Goal: Task Accomplishment & Management: Use online tool/utility

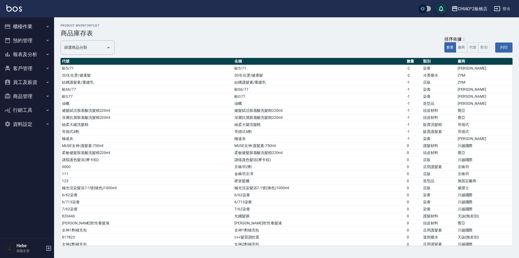
click at [24, 29] on button "櫃檯作業" at bounding box center [27, 26] width 50 height 14
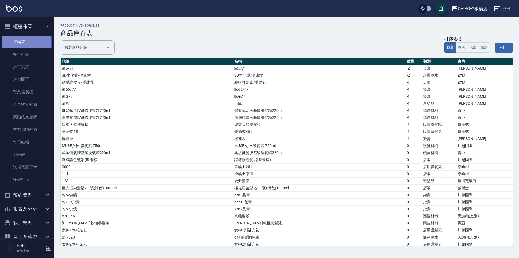
click at [26, 42] on link "打帳單" at bounding box center [27, 42] width 50 height 12
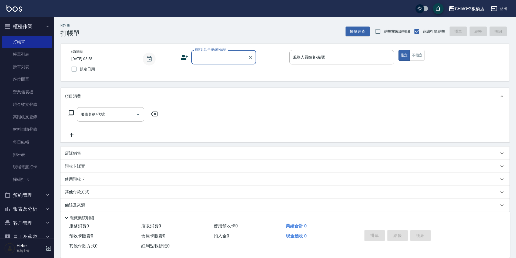
click at [150, 61] on icon "Choose date, selected date is 2025-08-19" at bounding box center [149, 58] width 5 height 5
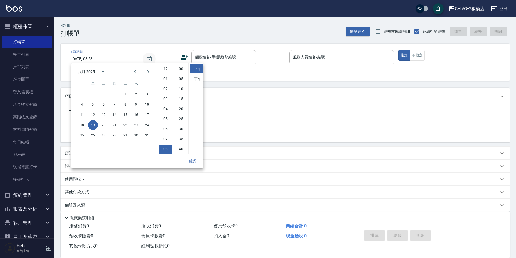
scroll to position [30, 0]
click at [82, 127] on button "18" at bounding box center [82, 125] width 10 height 10
type input "[DATE] 08:58"
click at [193, 158] on button "確認" at bounding box center [192, 161] width 17 height 10
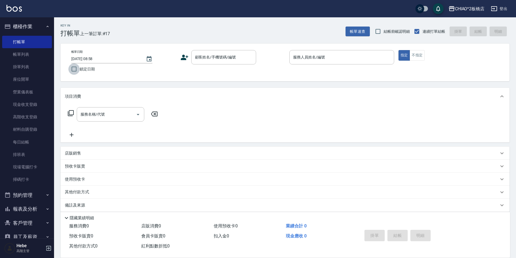
click at [76, 69] on input "鎖定日期" at bounding box center [73, 68] width 11 height 11
checkbox input "true"
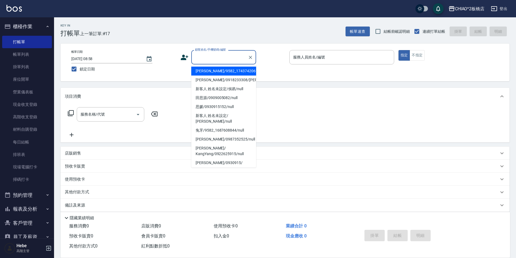
click at [207, 60] on input "顧客姓名/手機號碼/編號" at bounding box center [220, 56] width 52 height 9
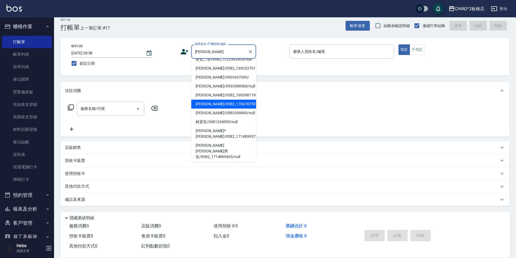
scroll to position [13, 0]
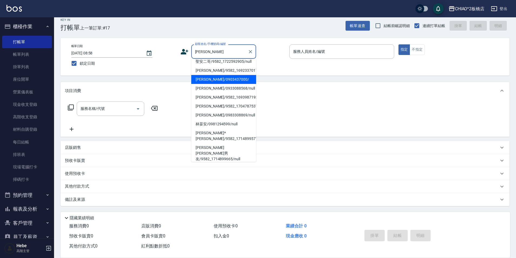
click at [220, 84] on li "[PERSON_NAME]/0903437000/" at bounding box center [223, 79] width 65 height 9
type input "[PERSON_NAME]/0903437000/"
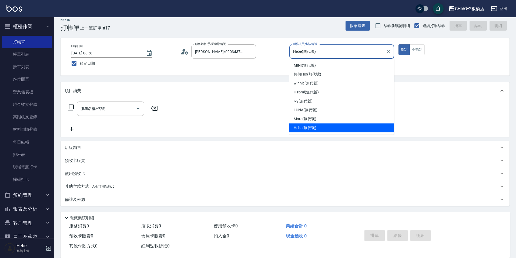
click at [332, 53] on input "Hebe(無代號)" at bounding box center [338, 51] width 92 height 9
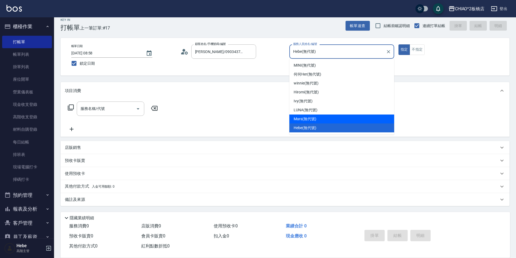
click at [326, 117] on div "Mars (無代號)" at bounding box center [342, 118] width 105 height 9
type input "Mars(無代號)"
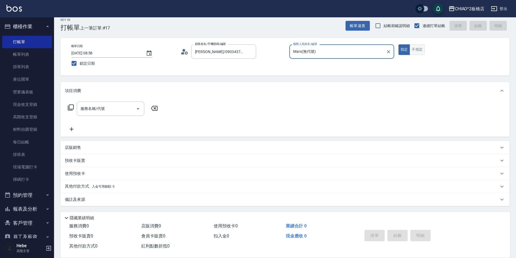
click at [418, 48] on button "不指定" at bounding box center [417, 49] width 15 height 11
click at [250, 53] on icon "Clear" at bounding box center [250, 51] width 5 height 5
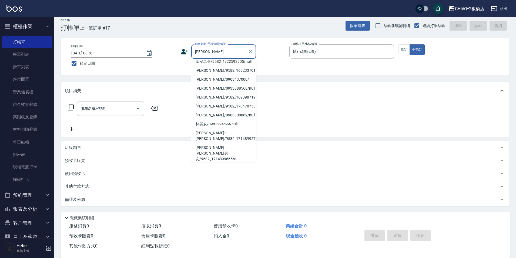
scroll to position [0, 0]
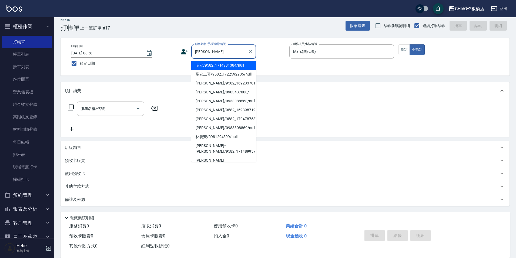
click at [225, 66] on li "昭安/9582_1714981384/null" at bounding box center [223, 65] width 65 height 9
type input "昭安/9582_1714981384/null"
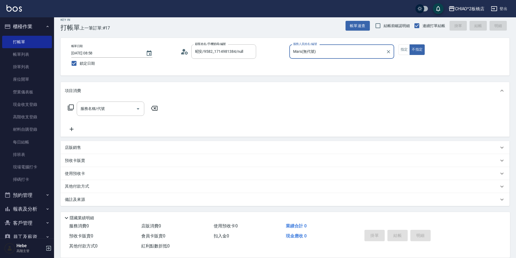
type input "Hebe(無代號)"
click at [390, 53] on icon "Clear" at bounding box center [388, 51] width 5 height 5
click at [250, 52] on icon "Clear" at bounding box center [250, 51] width 3 height 3
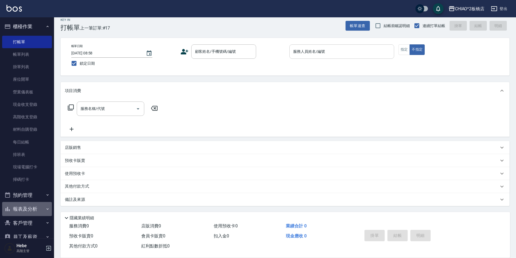
click at [31, 208] on button "報表及分析" at bounding box center [27, 209] width 50 height 14
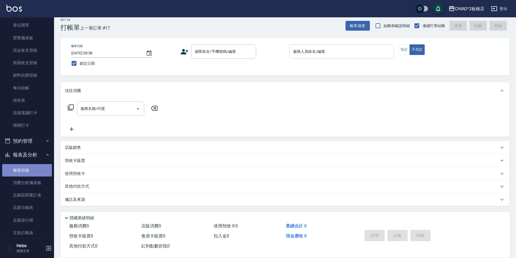
click at [30, 168] on link "報表目錄" at bounding box center [27, 170] width 50 height 12
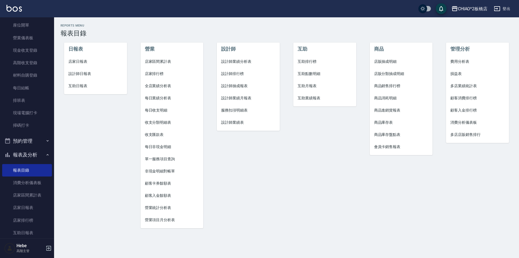
click at [85, 63] on span "店家日報表" at bounding box center [95, 62] width 54 height 6
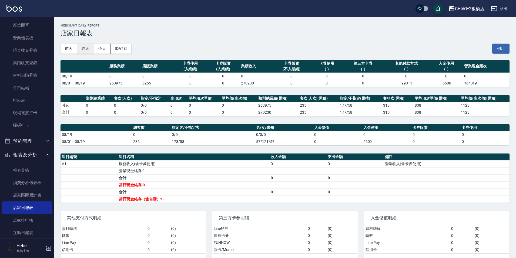
click at [87, 49] on button "昨天" at bounding box center [85, 49] width 17 height 10
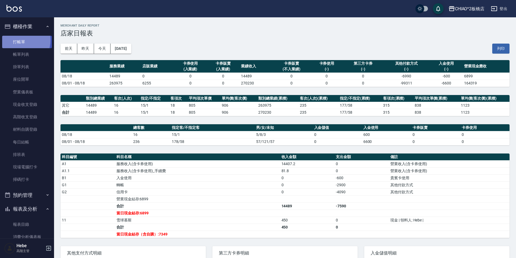
click at [17, 40] on link "打帳單" at bounding box center [27, 42] width 50 height 12
